Goal: Communication & Community: Answer question/provide support

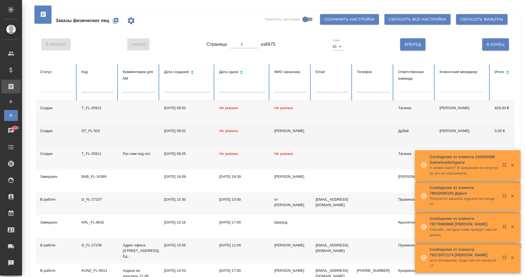
click at [96, 129] on div "DT_FL-502" at bounding box center [98, 131] width 32 height 6
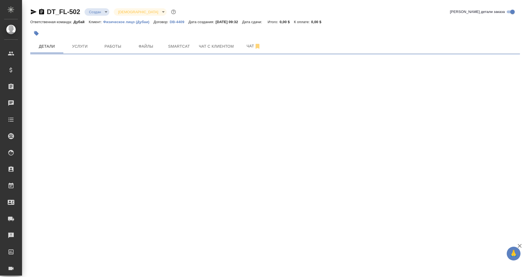
select select "RU"
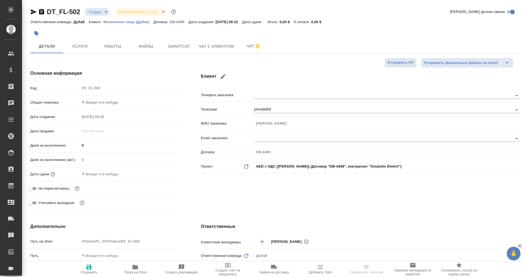
type textarea "x"
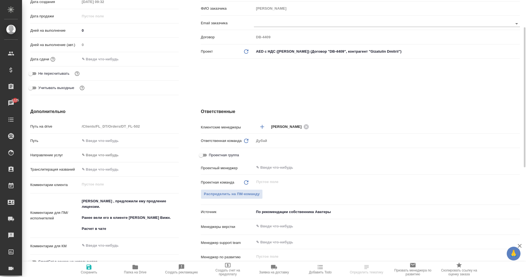
scroll to position [117, 0]
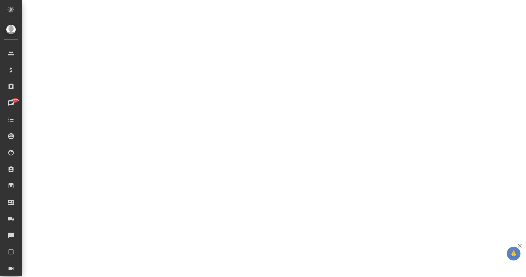
select select "RU"
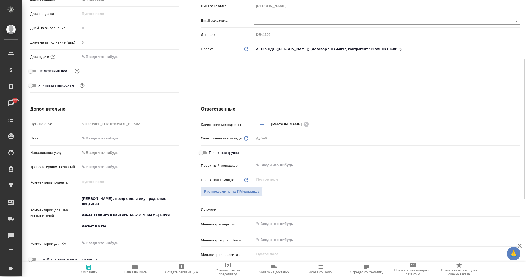
type textarea "x"
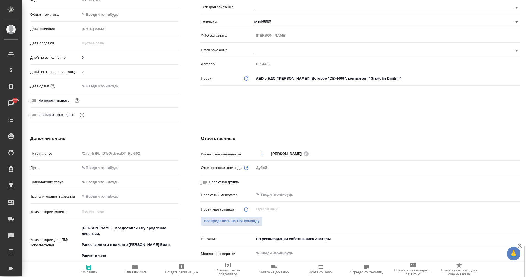
scroll to position [0, 0]
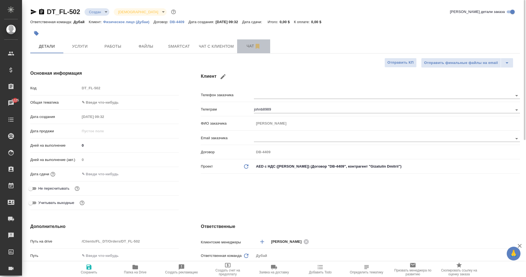
click at [247, 46] on span "Чат" at bounding box center [253, 46] width 26 height 7
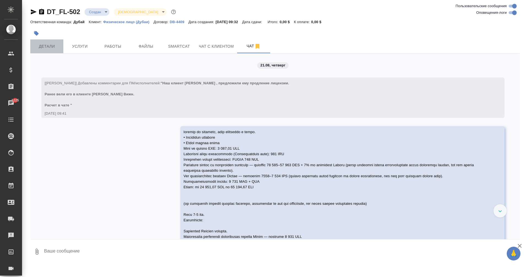
click at [46, 48] on span "Детали" at bounding box center [47, 46] width 26 height 7
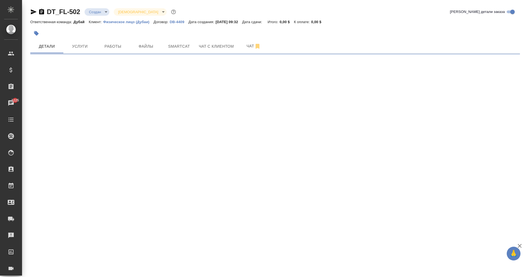
select select "RU"
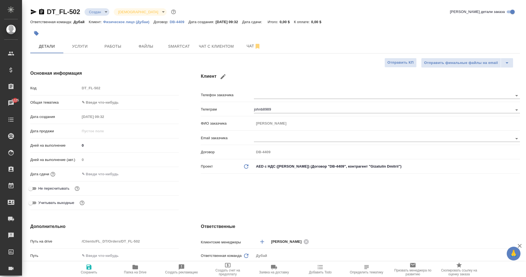
type textarea "x"
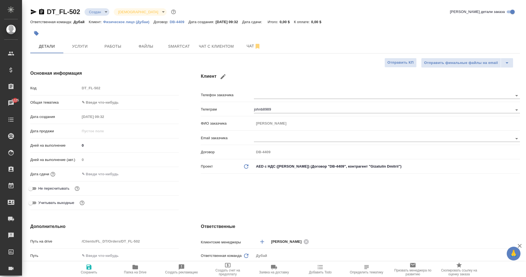
type textarea "x"
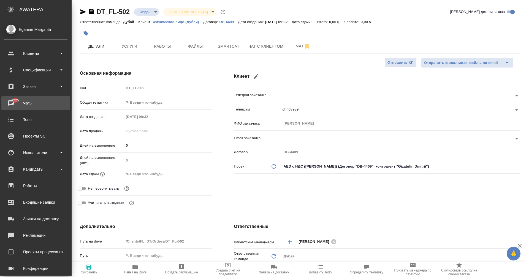
type textarea "x"
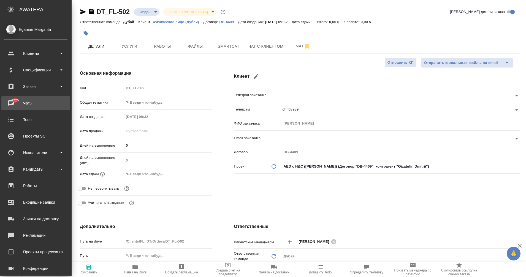
type textarea "x"
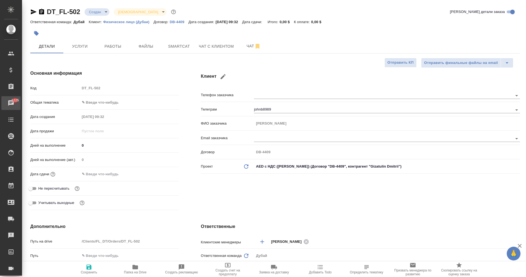
click at [11, 101] on div "Чаты" at bounding box center [4, 103] width 14 height 8
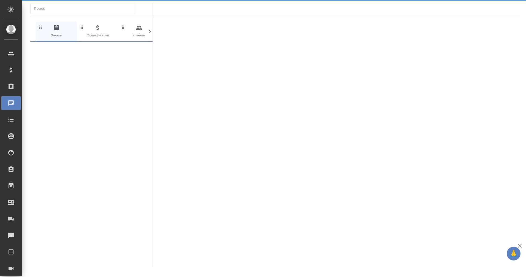
click at [11, 101] on div "Чаты" at bounding box center [4, 103] width 14 height 8
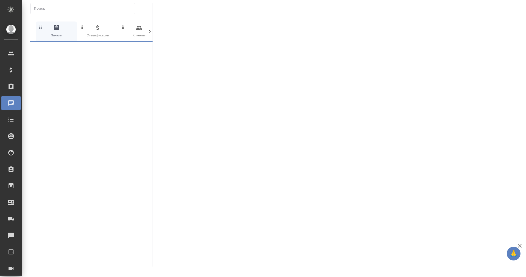
click at [150, 32] on icon at bounding box center [150, 31] width 2 height 3
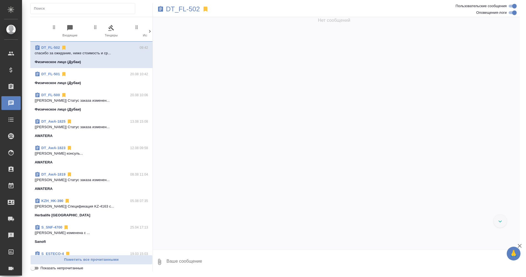
scroll to position [5, 0]
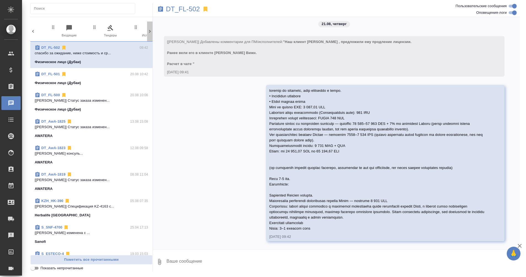
click at [150, 32] on icon at bounding box center [150, 31] width 2 height 3
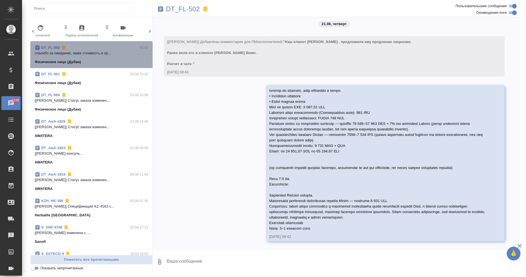
click at [98, 58] on span "DT_FL-502 09:42 спасибо за ожидание, ниже стоимость и ср... Физическое лицо (Ду…" at bounding box center [91, 55] width 113 height 20
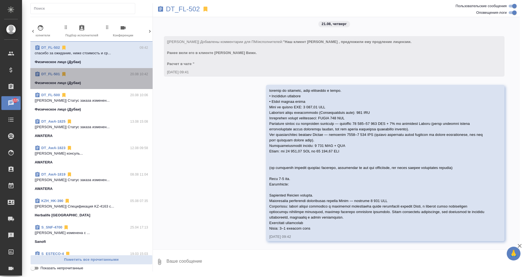
click at [96, 78] on span "DT_FL-501 20.08 10:42 Физическое лицо (Дубаи)" at bounding box center [91, 78] width 113 height 14
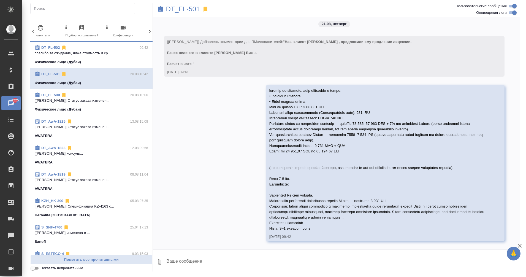
scroll to position [0, 0]
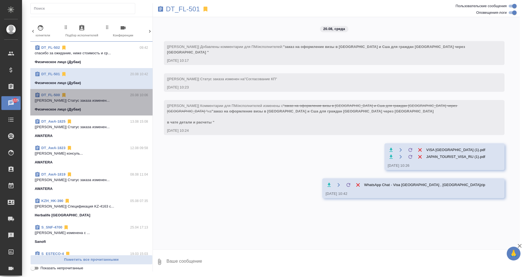
click at [98, 104] on span "DT_FL-500 20.08 10:06 [[PERSON_NAME]] Статус заказа изменен... Физическое лицо …" at bounding box center [91, 102] width 113 height 20
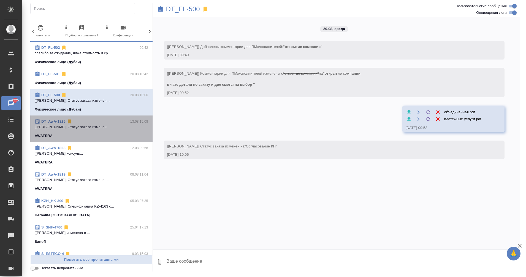
click at [100, 129] on p "[[PERSON_NAME]] Статус заказа изменен..." at bounding box center [91, 127] width 113 height 6
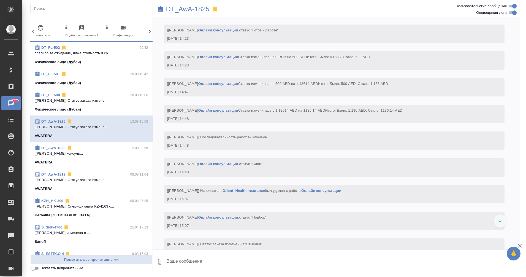
scroll to position [134, 0]
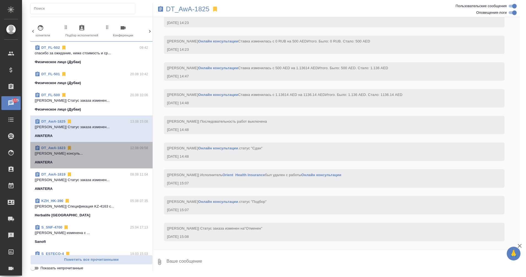
click at [101, 151] on p "[[PERSON_NAME] консуль..." at bounding box center [91, 154] width 113 height 6
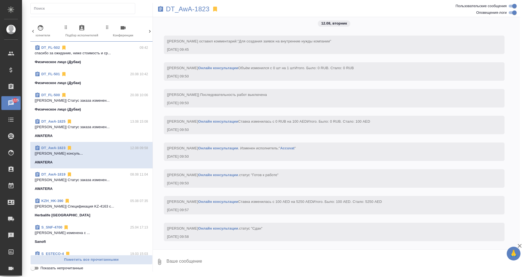
scroll to position [22, 0]
click at [149, 30] on icon at bounding box center [150, 31] width 2 height 3
click at [130, 30] on span "99+ Мессенджеры" at bounding box center [126, 31] width 37 height 13
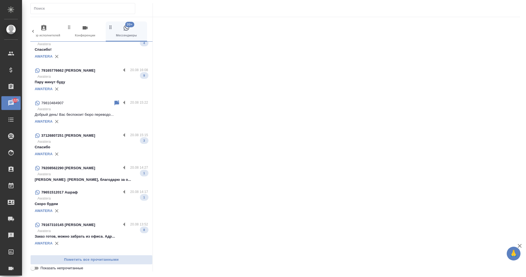
scroll to position [222, 0]
click at [89, 116] on p "Добрый день! Вас беспокоит бюро переводо..." at bounding box center [91, 114] width 113 height 6
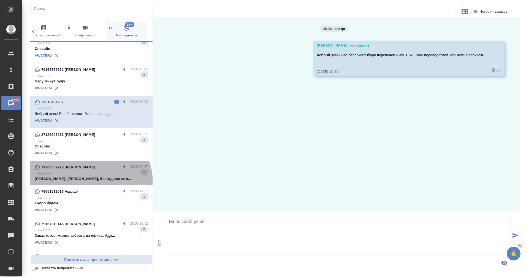
click at [89, 182] on div "79208562290 [PERSON_NAME] 20.08 14:27 Awatera [PERSON_NAME]: [PERSON_NAME], бла…" at bounding box center [91, 173] width 122 height 24
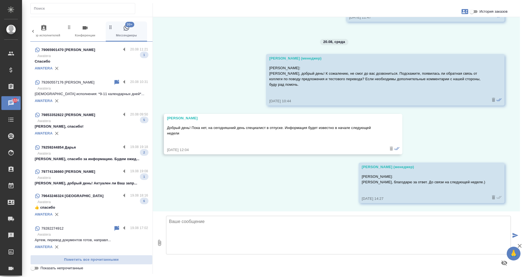
scroll to position [761, 0]
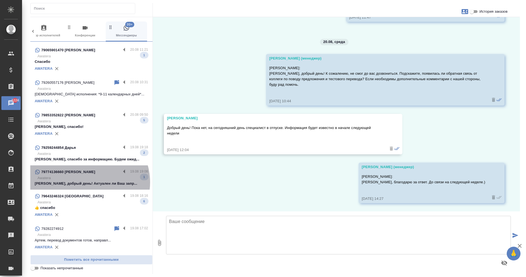
click at [88, 182] on p "[PERSON_NAME], добрый день! Актуален ли Ваш запр..." at bounding box center [91, 184] width 113 height 6
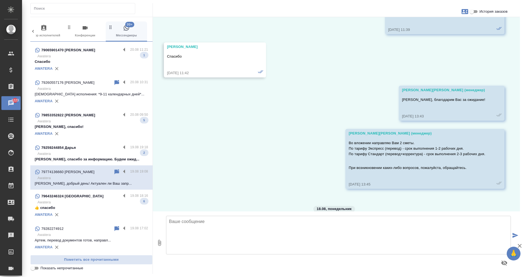
scroll to position [550, 0]
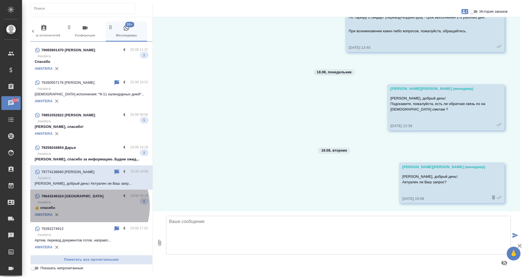
click at [84, 206] on p "👍 спасибо" at bounding box center [91, 208] width 113 height 6
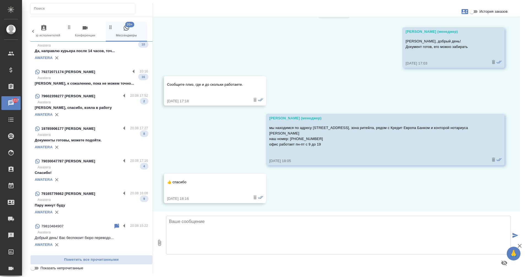
scroll to position [0, 0]
